Goal: Information Seeking & Learning: Learn about a topic

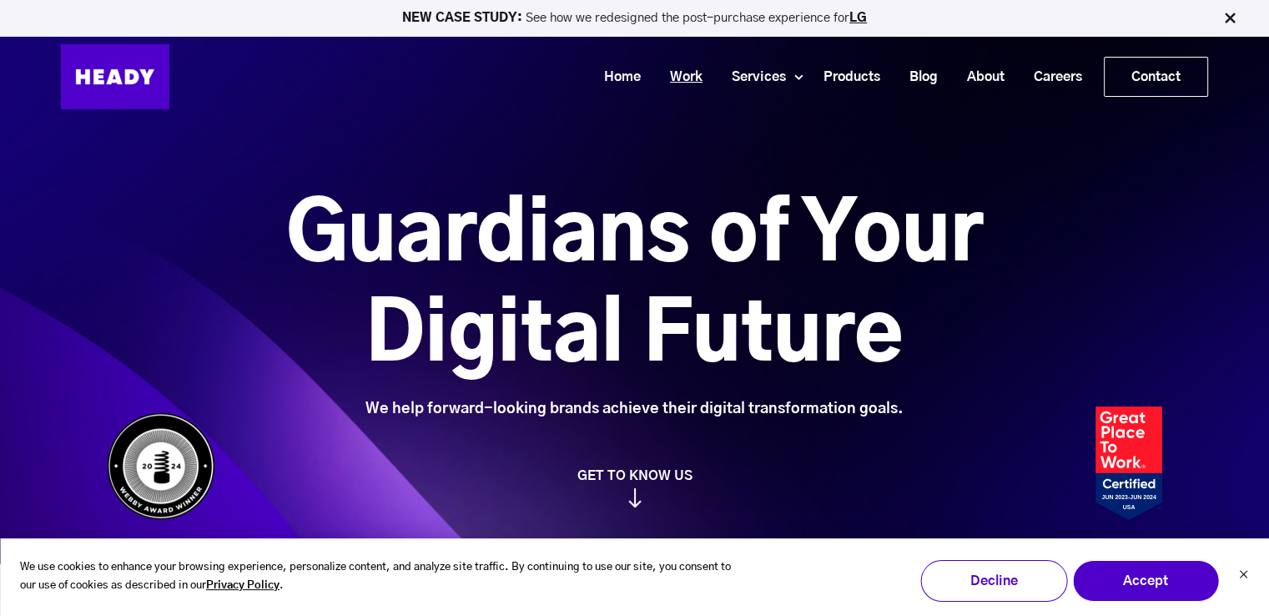
click at [671, 74] on link "Work" at bounding box center [680, 77] width 62 height 31
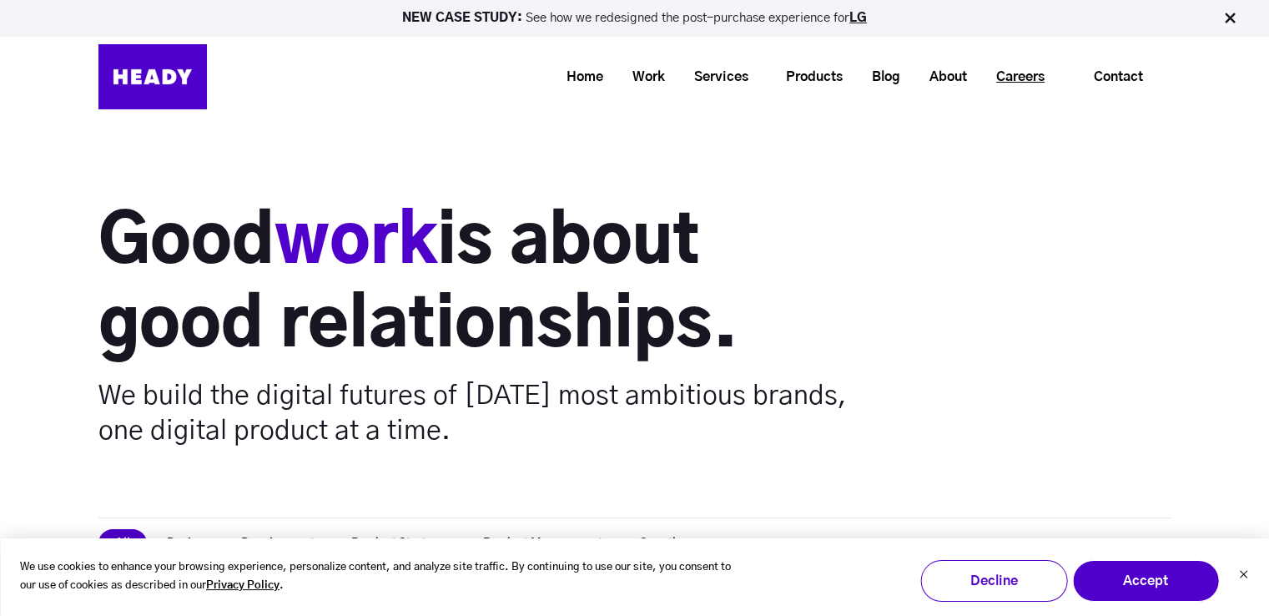
click at [1016, 73] on link "Careers" at bounding box center [1014, 77] width 78 height 31
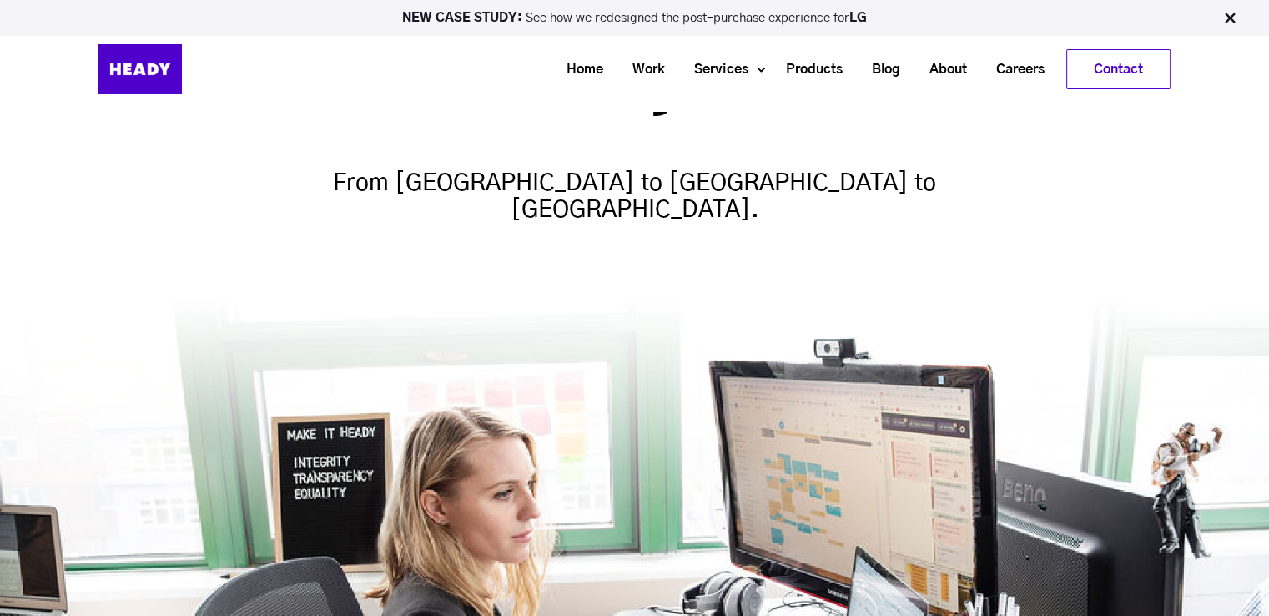
scroll to position [329, 0]
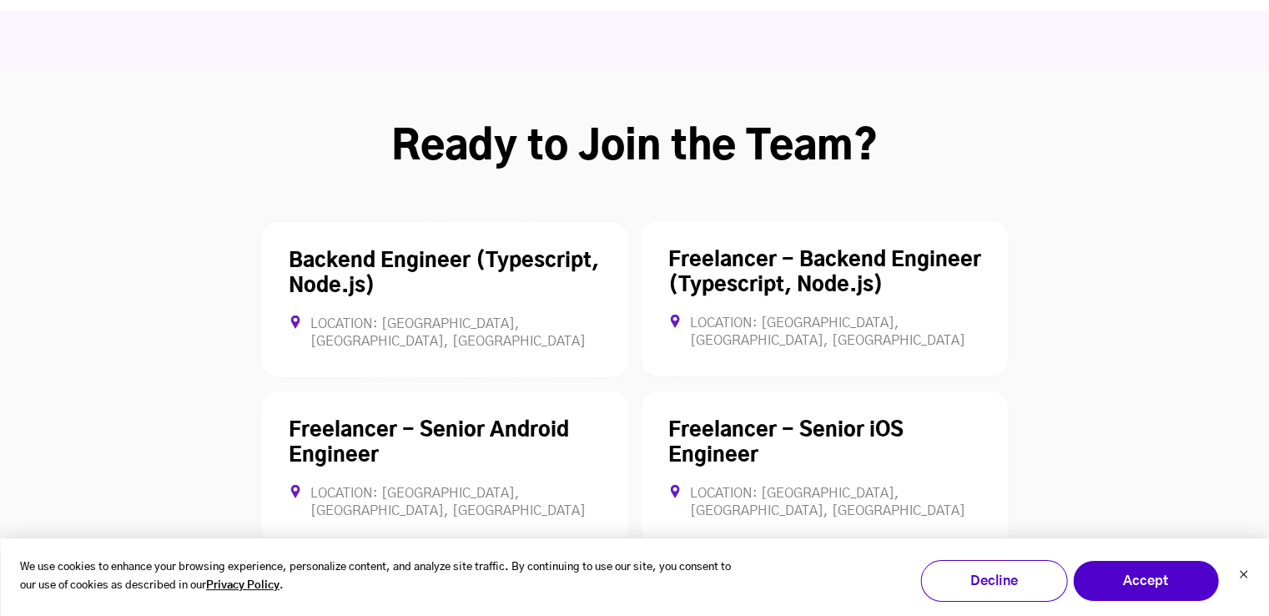
scroll to position [4568, 0]
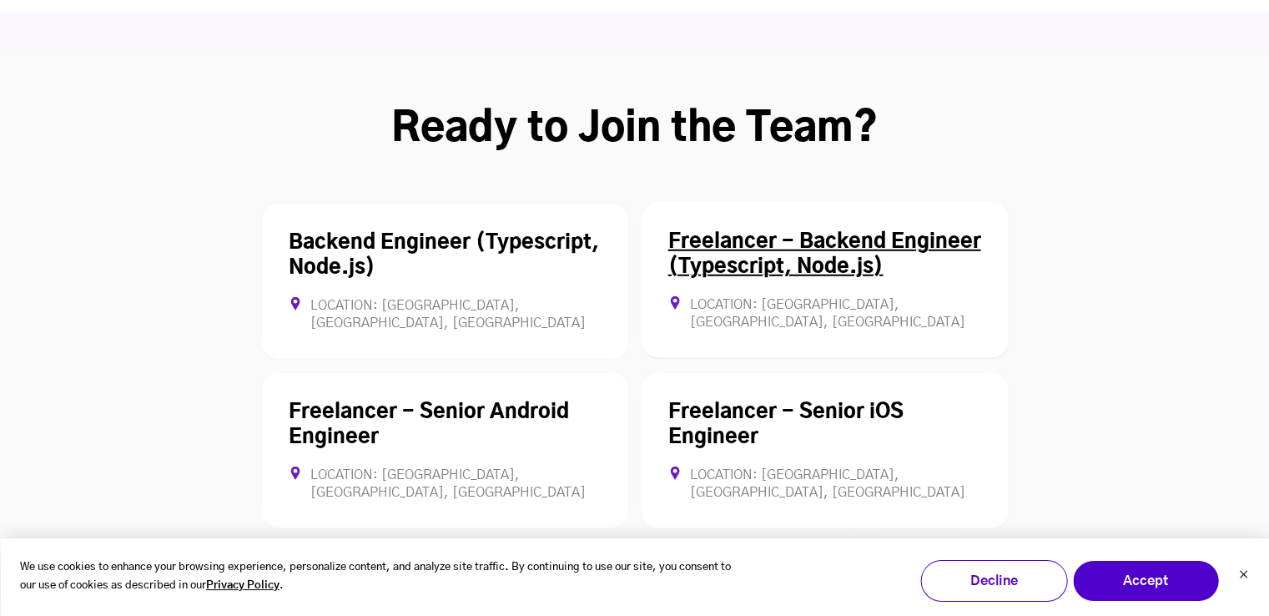
click at [734, 232] on link "Freelancer - Backend Engineer (Typescript, Node.js)" at bounding box center [824, 254] width 313 height 45
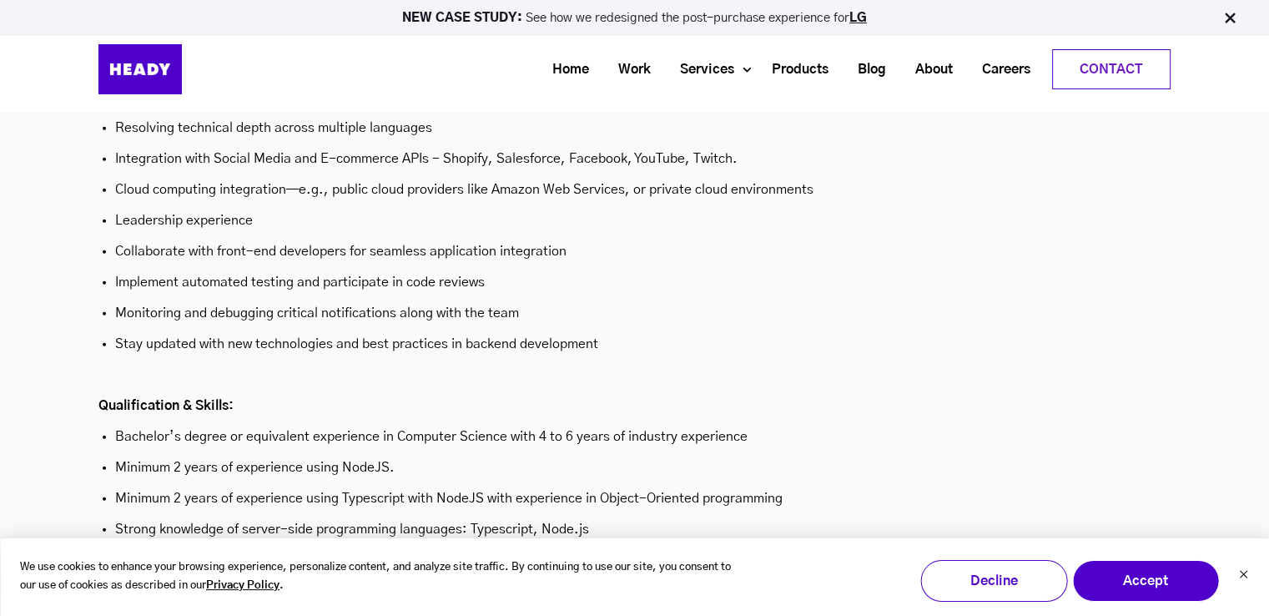
scroll to position [4983, 0]
